Goal: Task Accomplishment & Management: Manage account settings

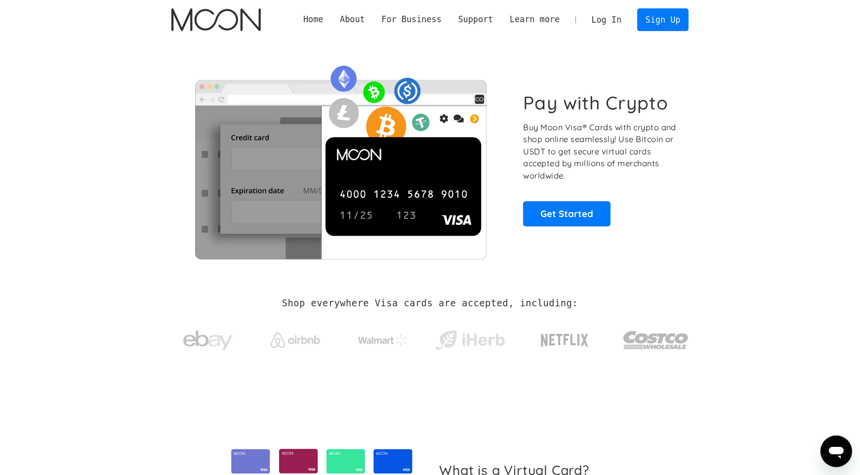
click at [617, 18] on link "Log In" at bounding box center [606, 20] width 46 height 22
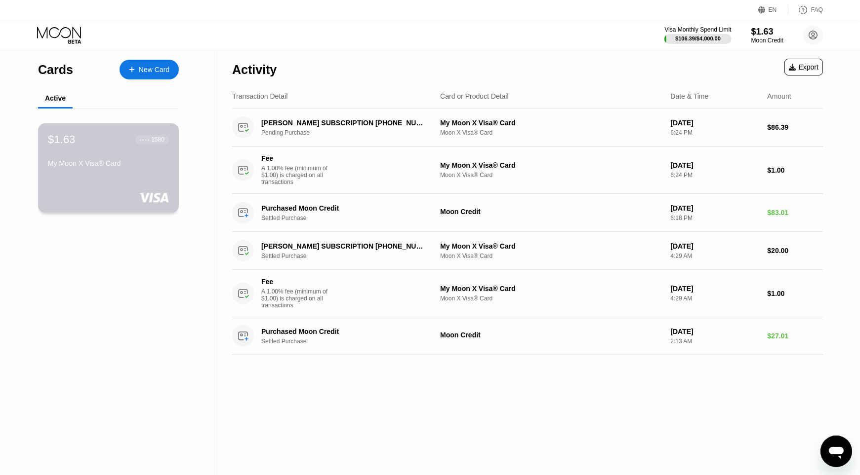
click at [134, 193] on div at bounding box center [108, 198] width 121 height 10
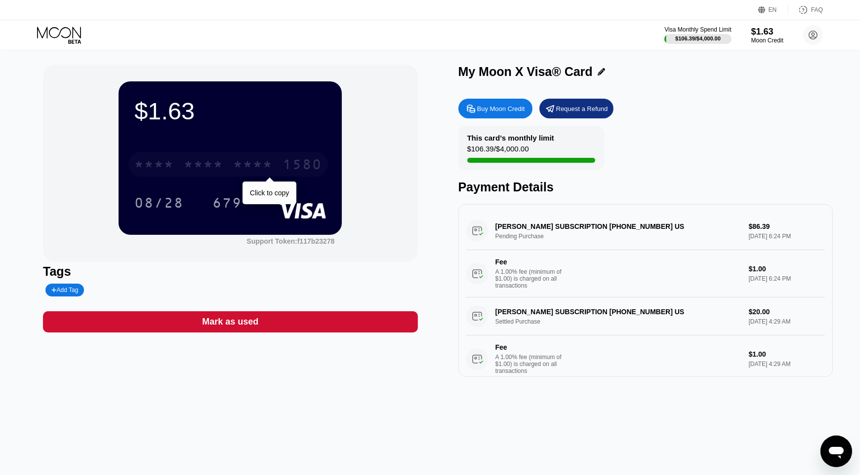
click at [216, 164] on div "* * * *" at bounding box center [203, 166] width 39 height 16
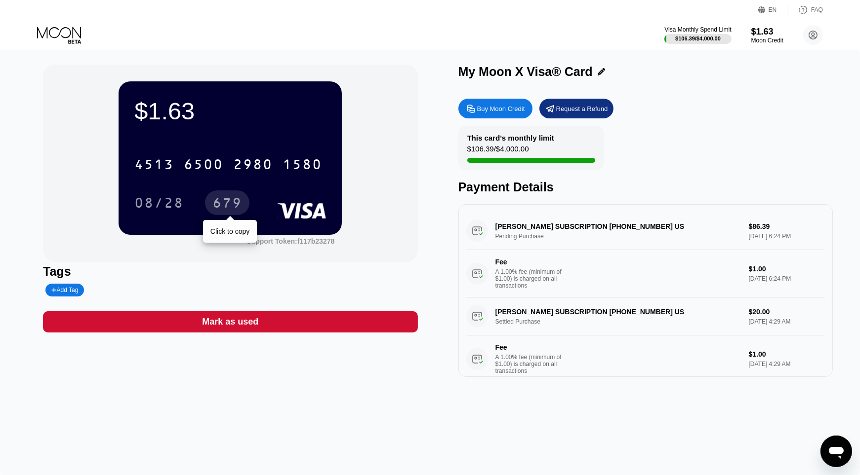
click at [220, 202] on div "679" at bounding box center [227, 205] width 30 height 16
click at [323, 416] on div "$1.63 4513 6500 2980 1580 08/28 679 Support Token: f117b23278 Tags Add Tag Mark…" at bounding box center [430, 263] width 860 height 426
